Goal: Transaction & Acquisition: Purchase product/service

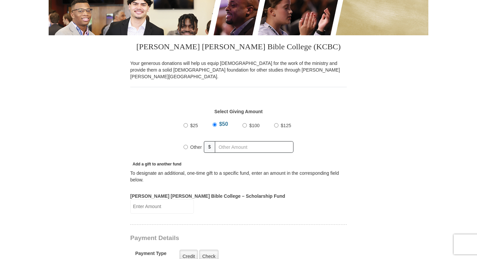
scroll to position [157, 0]
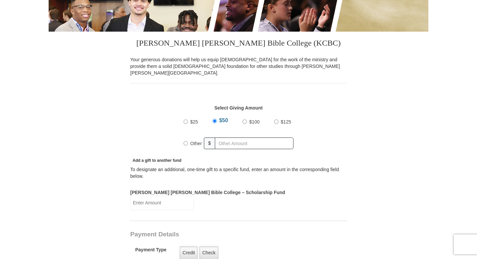
click at [186, 141] on input "Other" at bounding box center [185, 143] width 4 height 4
radio input "true"
click at [237, 138] on input "text" at bounding box center [255, 143] width 76 height 12
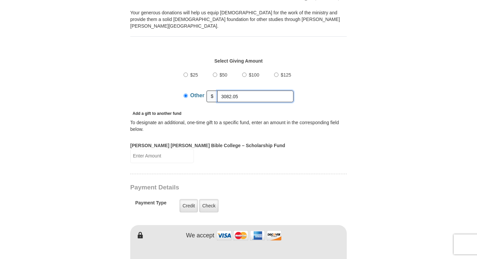
scroll to position [205, 0]
type input "3082.05"
click at [194, 148] on input "Kenneth Copeland Bible College – Scholarship Fund" at bounding box center [162, 155] width 64 height 14
click at [242, 90] on input "3082.05" at bounding box center [255, 96] width 76 height 12
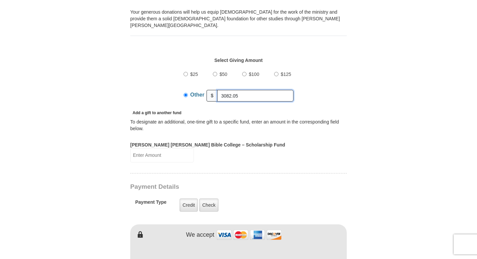
click at [242, 90] on input "3082.05" at bounding box center [255, 96] width 76 height 12
click at [186, 93] on input "Other" at bounding box center [185, 95] width 4 height 4
click at [198, 109] on div "Add a gift to another fund" at bounding box center [238, 112] width 216 height 7
click at [238, 92] on input "3082.05" at bounding box center [255, 96] width 76 height 12
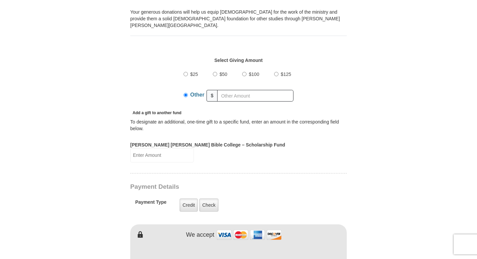
click at [194, 148] on input "Kenneth Copeland Bible College – Scholarship Fund" at bounding box center [162, 155] width 64 height 14
paste input "3082.05"
type input "3082.05"
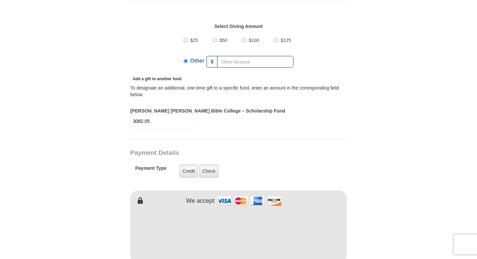
scroll to position [249, 0]
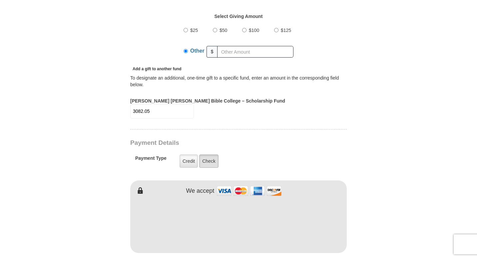
click at [206, 154] on label "Check" at bounding box center [208, 160] width 19 height 13
click at [0, 0] on input "Check" at bounding box center [0, 0] width 0 height 0
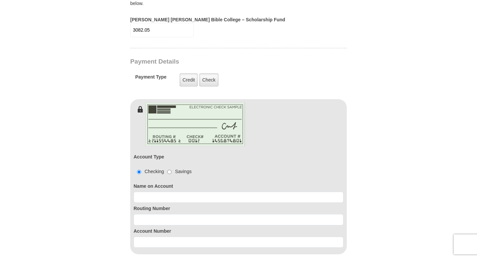
scroll to position [369, 0]
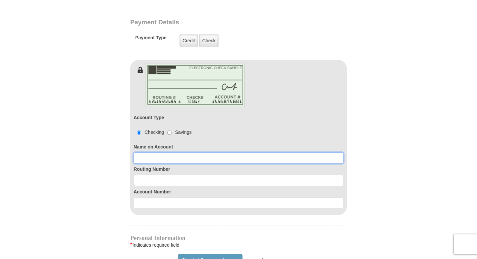
click at [168, 152] on input at bounding box center [238, 157] width 210 height 11
type input "SprinkGUARD LLC"
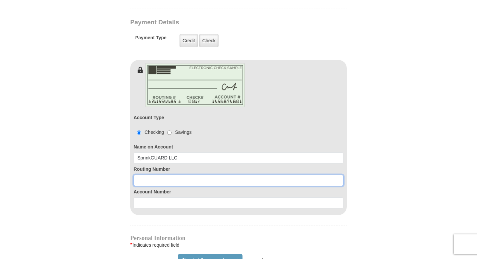
click at [141, 175] on input at bounding box center [238, 180] width 210 height 11
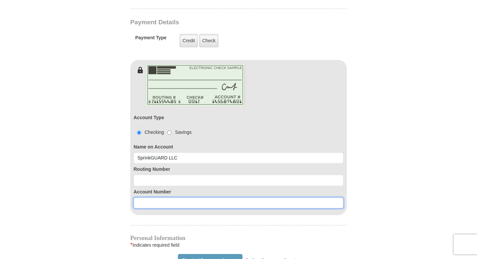
click at [194, 197] on input at bounding box center [238, 202] width 210 height 11
paste input "10176675"
type input "10176675"
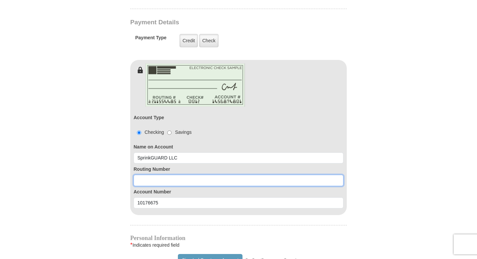
click at [188, 175] on input at bounding box center [238, 180] width 210 height 11
paste input "071212128"
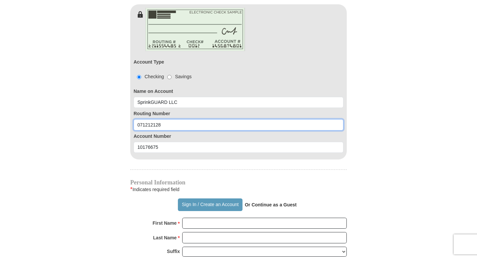
scroll to position [433, 0]
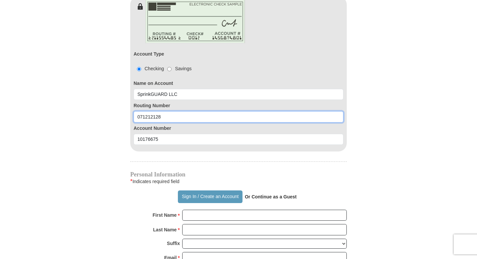
type input "071212128"
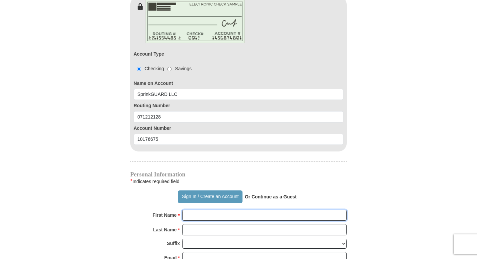
click at [187, 210] on input "First Name *" at bounding box center [264, 215] width 164 height 11
type input "SprinkGuard"
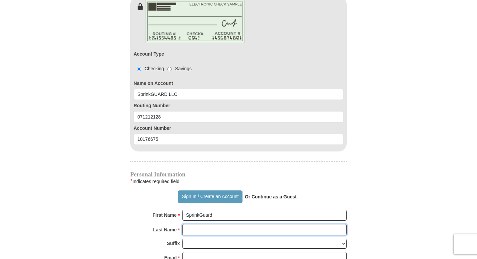
click at [214, 224] on input "Last Name *" at bounding box center [264, 229] width 164 height 11
type input "LLC"
click at [207, 239] on select "Jr Sr I II III IV V VI" at bounding box center [264, 244] width 164 height 10
click at [182, 239] on select "Jr Sr I II III IV V VI" at bounding box center [264, 244] width 164 height 10
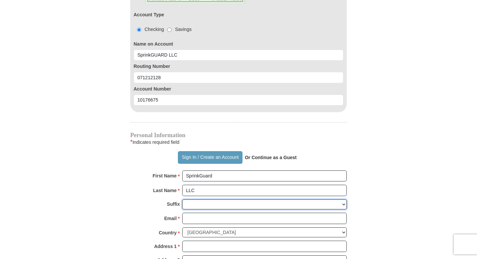
scroll to position [473, 0]
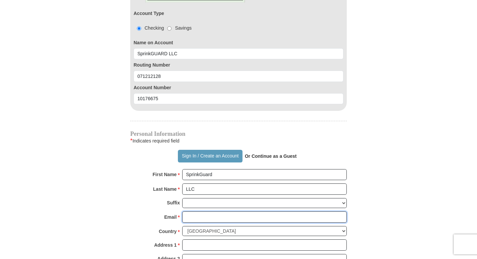
click at [207, 211] on input "Email *" at bounding box center [264, 216] width 164 height 11
type input "[EMAIL_ADDRESS][DOMAIN_NAME]"
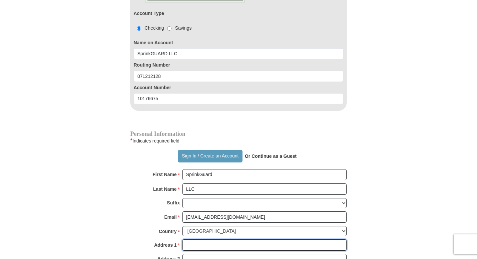
click at [199, 239] on input "Address 1 *" at bounding box center [264, 244] width 164 height 11
type input "[STREET_ADDRESS]"
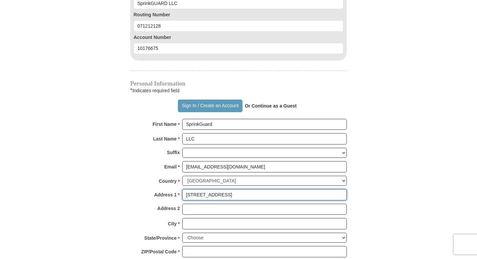
scroll to position [525, 0]
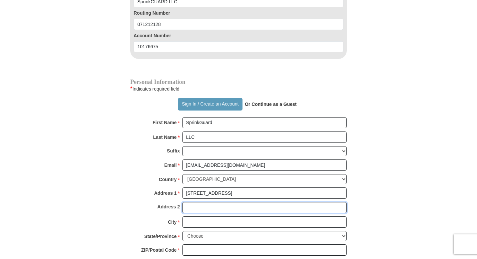
click at [207, 202] on input "Address 2" at bounding box center [264, 207] width 164 height 11
type input "Suite 51 PMB 161"
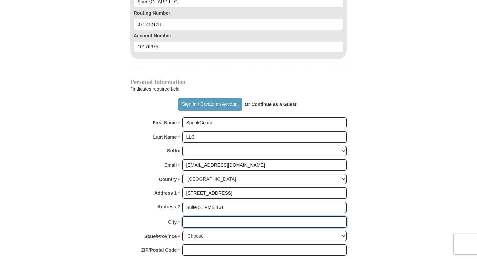
click at [208, 216] on input "City *" at bounding box center [264, 221] width 164 height 11
type input "Mishawaka"
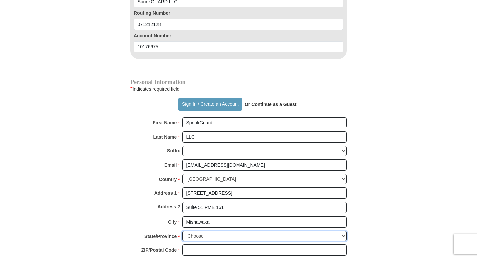
click at [212, 231] on select "Choose [US_STATE] [US_STATE] [US_STATE] [US_STATE] [US_STATE] Armed Forces Amer…" at bounding box center [264, 236] width 164 height 10
select select "IN"
click at [182, 231] on select "Choose [US_STATE] [US_STATE] [US_STATE] [US_STATE] [US_STATE] Armed Forces Amer…" at bounding box center [264, 236] width 164 height 10
click at [205, 244] on input "ZIP/Postal Code *" at bounding box center [264, 249] width 164 height 11
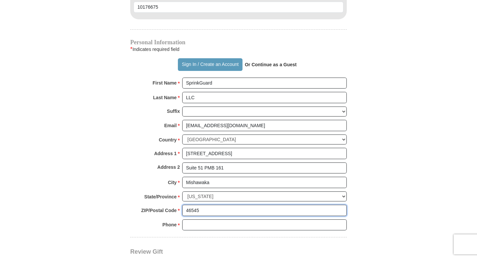
scroll to position [567, 0]
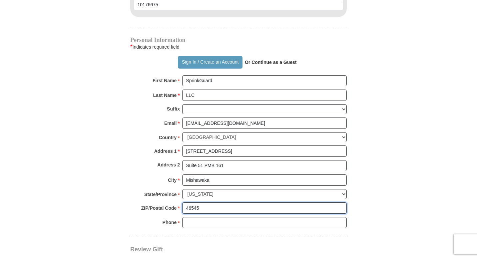
type input "46545"
click at [216, 217] on input "Phone * *" at bounding box center [264, 222] width 164 height 11
type input "8772747976"
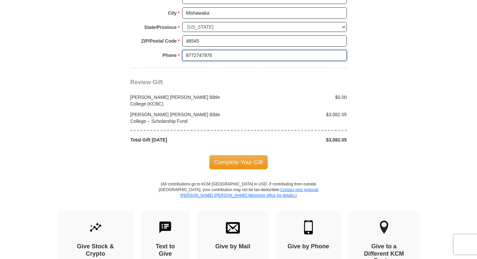
scroll to position [722, 0]
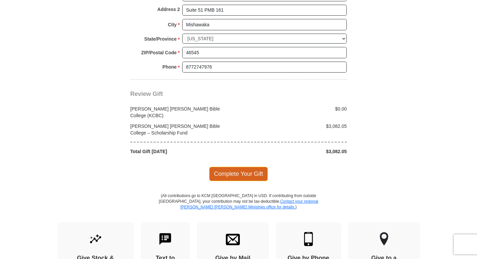
click at [240, 167] on span "Complete Your Gift" at bounding box center [238, 174] width 59 height 14
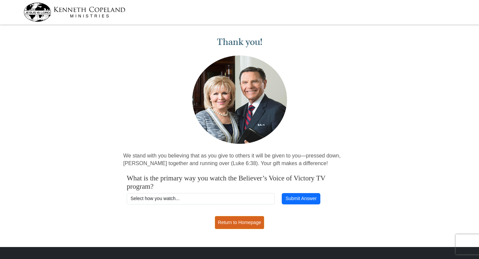
click at [255, 221] on link "Return to Homepage" at bounding box center [239, 222] width 49 height 13
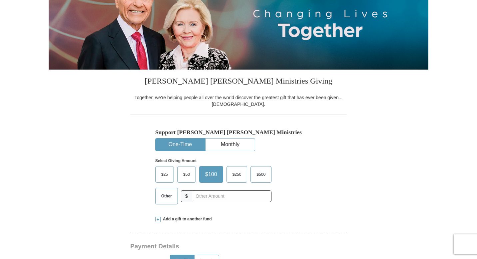
scroll to position [97, 0]
click at [176, 142] on button "One-Time" at bounding box center [179, 144] width 49 height 12
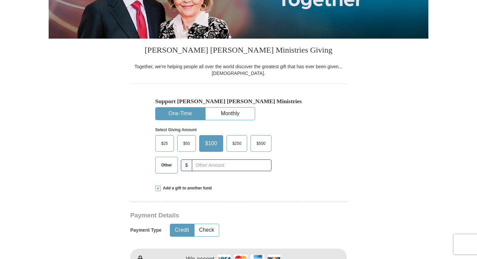
scroll to position [134, 0]
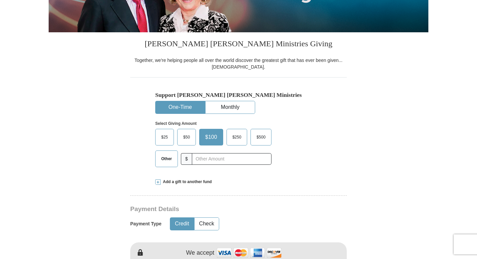
click at [182, 182] on span "Add a gift to another fund" at bounding box center [185, 182] width 51 height 6
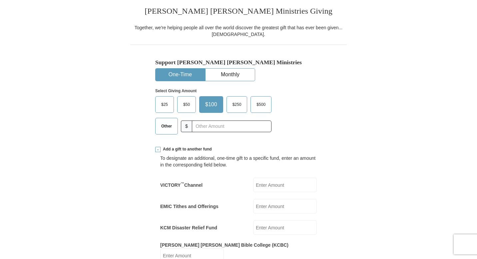
scroll to position [167, 0]
click at [166, 127] on span "Other" at bounding box center [166, 126] width 17 height 10
click at [0, 0] on input "Other" at bounding box center [0, 0] width 0 height 0
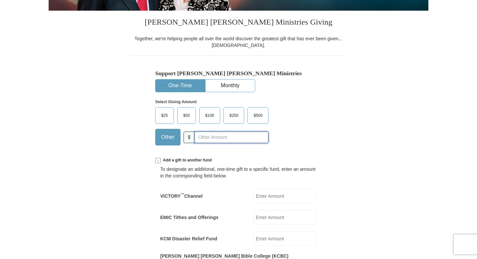
scroll to position [0, 0]
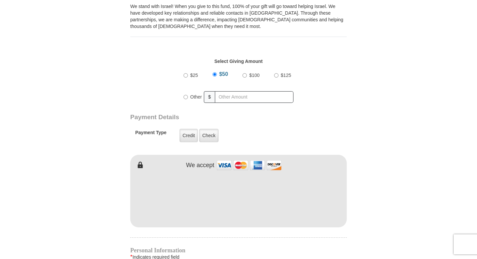
scroll to position [232, 0]
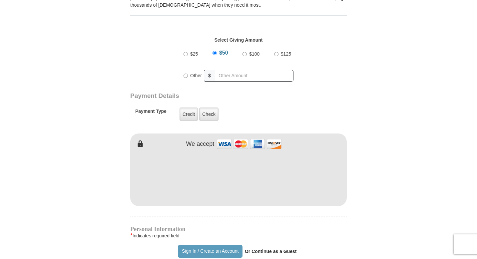
click at [187, 74] on input "Other" at bounding box center [185, 76] width 4 height 4
radio input "true"
click at [227, 76] on input "text" at bounding box center [255, 76] width 76 height 12
type input "3000"
click at [253, 125] on div at bounding box center [215, 125] width 170 height 5
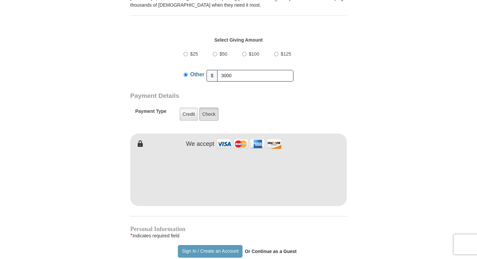
click at [207, 117] on label "Check" at bounding box center [208, 113] width 19 height 13
click at [0, 0] on input "Check" at bounding box center [0, 0] width 0 height 0
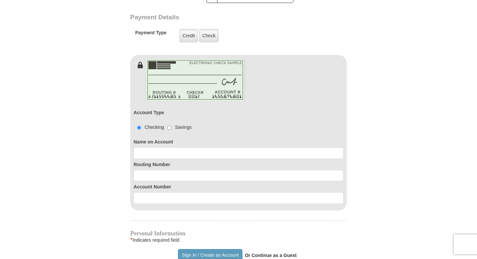
scroll to position [317, 0]
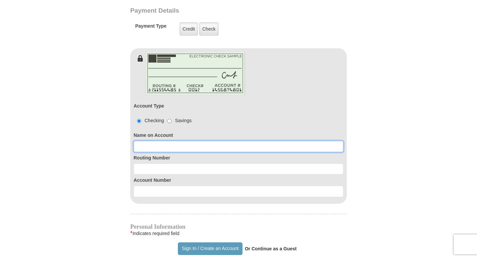
click at [145, 146] on input at bounding box center [238, 146] width 210 height 11
type input "SprinkGUARD LLC"
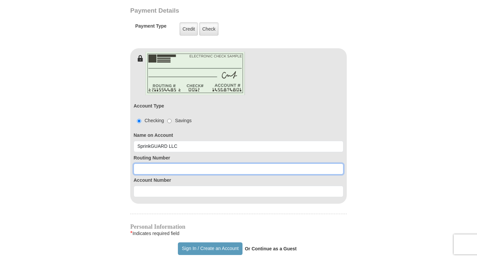
click at [147, 171] on input at bounding box center [238, 168] width 210 height 11
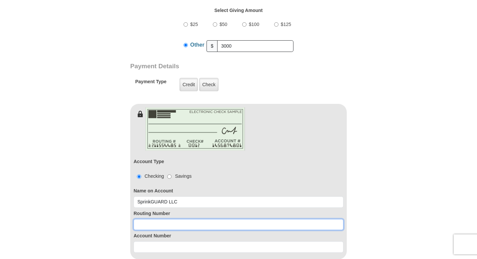
scroll to position [262, 0]
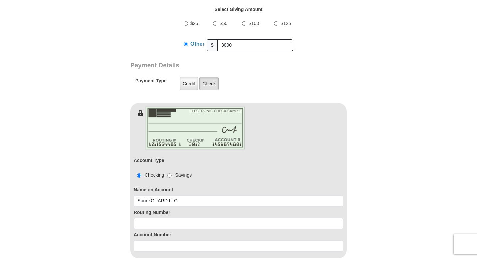
click at [210, 84] on label "Check" at bounding box center [208, 83] width 19 height 13
click at [0, 0] on input "Check" at bounding box center [0, 0] width 0 height 0
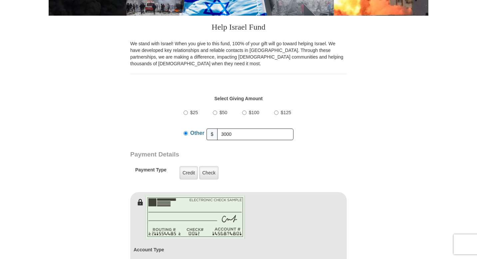
scroll to position [159, 0]
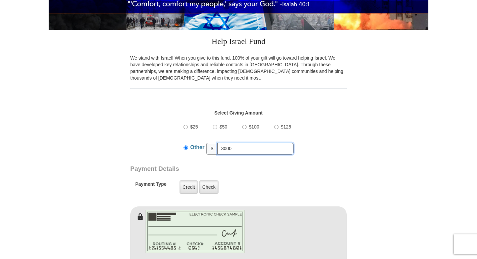
click at [240, 146] on input "3000" at bounding box center [255, 149] width 76 height 12
type input "1500"
click at [248, 171] on h3 "Payment Details" at bounding box center [215, 169] width 170 height 8
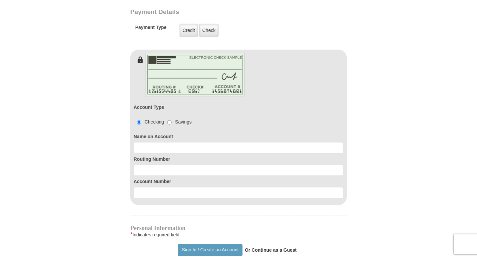
scroll to position [326, 0]
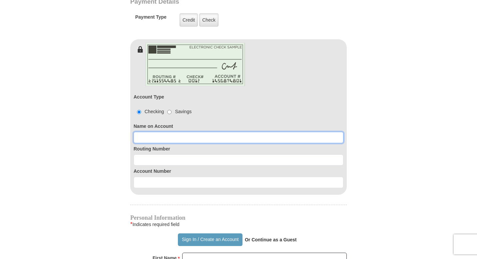
click at [176, 136] on input at bounding box center [238, 137] width 210 height 11
type input "SprinkGUARD LLC"
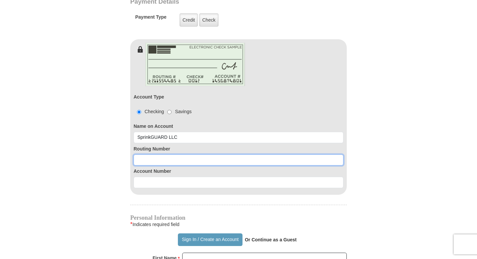
click at [172, 163] on input at bounding box center [238, 159] width 210 height 11
click at [233, 162] on input at bounding box center [238, 159] width 210 height 11
paste input "071212128"
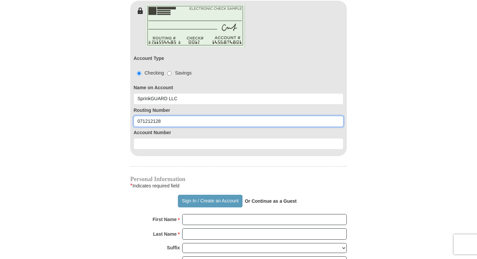
scroll to position [340, 0]
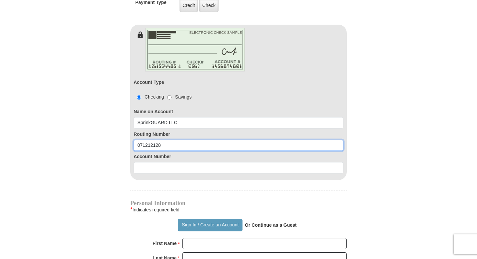
type input "071212128"
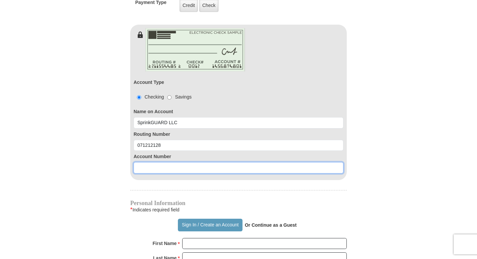
click at [205, 163] on input at bounding box center [238, 167] width 210 height 11
paste input "10176675"
click at [136, 169] on input "10176675" at bounding box center [238, 167] width 210 height 11
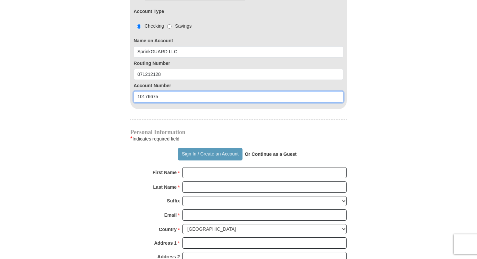
scroll to position [416, 0]
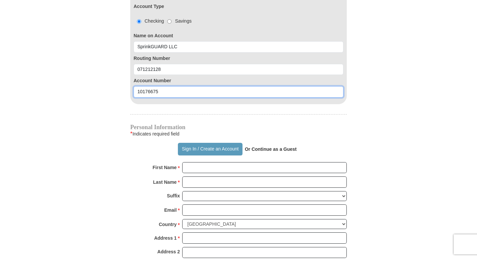
type input "10176675"
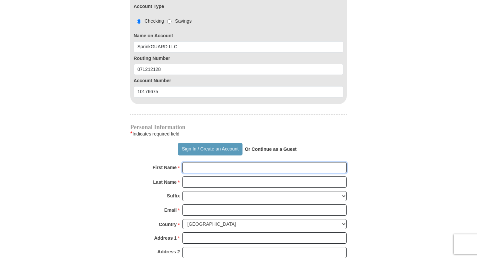
click at [189, 167] on input "First Name *" at bounding box center [264, 167] width 164 height 11
type input "SprinkGuard"
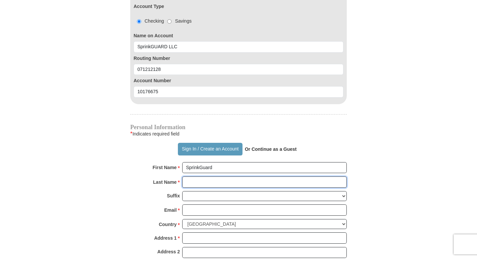
click at [206, 185] on input "Last Name *" at bounding box center [264, 181] width 164 height 11
type input "LLC"
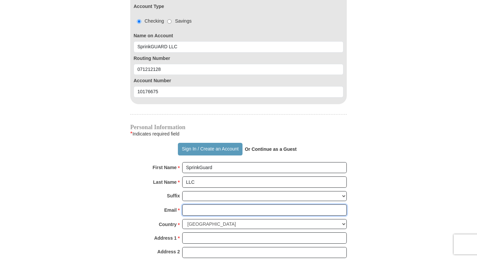
click at [212, 213] on input "Email *" at bounding box center [264, 209] width 164 height 11
type input "[EMAIL_ADDRESS][DOMAIN_NAME]"
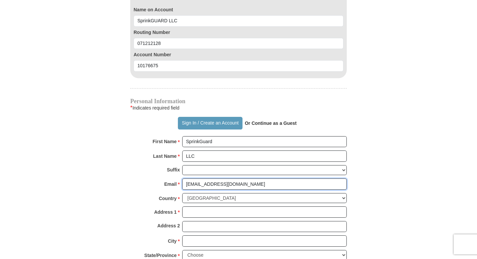
scroll to position [446, 0]
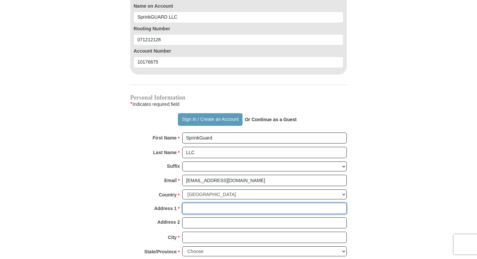
click at [207, 208] on input "Address 1 *" at bounding box center [264, 208] width 164 height 11
type input "[STREET_ADDRESS]"
click at [201, 225] on input "Address 2" at bounding box center [264, 222] width 164 height 11
type input "Suite 51 PMB 161"
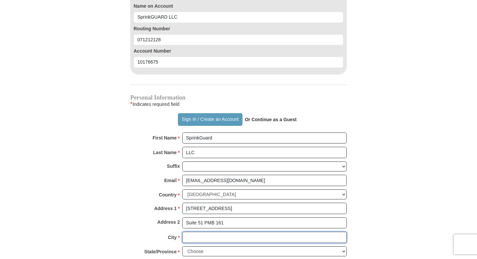
click at [199, 240] on input "City *" at bounding box center [264, 237] width 164 height 11
type input "Mishawaka"
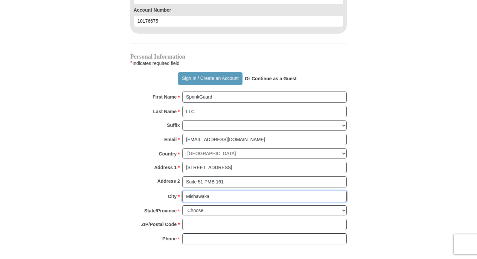
scroll to position [488, 0]
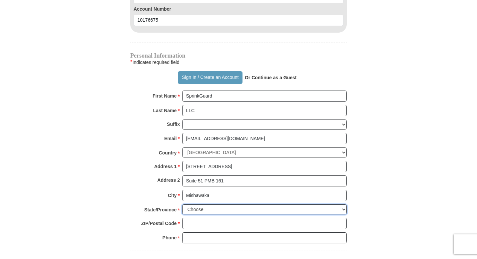
click at [217, 207] on select "Choose [US_STATE] [US_STATE] [US_STATE] [US_STATE] [US_STATE] Armed Forces Amer…" at bounding box center [264, 209] width 164 height 10
click at [207, 212] on select "Choose [US_STATE] [US_STATE] [US_STATE] [US_STATE] [US_STATE] Armed Forces Amer…" at bounding box center [264, 209] width 164 height 10
select select "IN"
click at [182, 205] on select "Choose [US_STATE] [US_STATE] [US_STATE] [US_STATE] [US_STATE] Armed Forces Amer…" at bounding box center [264, 209] width 164 height 10
click at [206, 227] on input "ZIP/Postal Code *" at bounding box center [264, 223] width 164 height 11
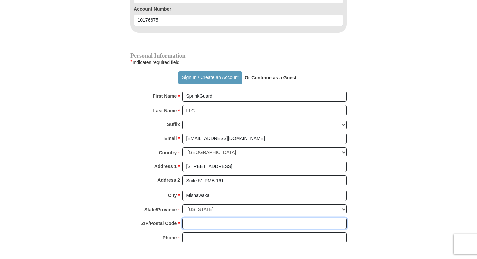
type input "46545"
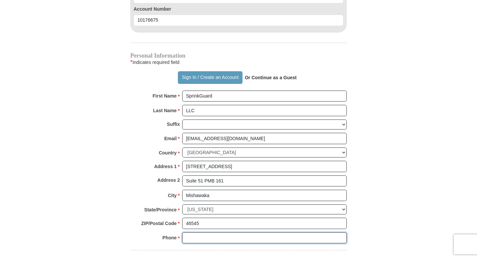
click at [205, 237] on input "Phone * *" at bounding box center [264, 237] width 164 height 11
type input "8772747976"
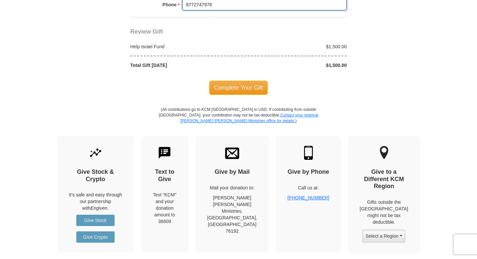
scroll to position [676, 0]
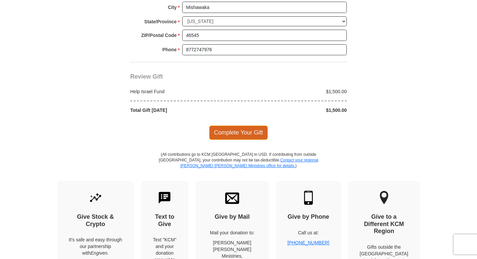
click at [235, 133] on span "Complete Your Gift" at bounding box center [238, 132] width 59 height 14
